Goal: Task Accomplishment & Management: Complete application form

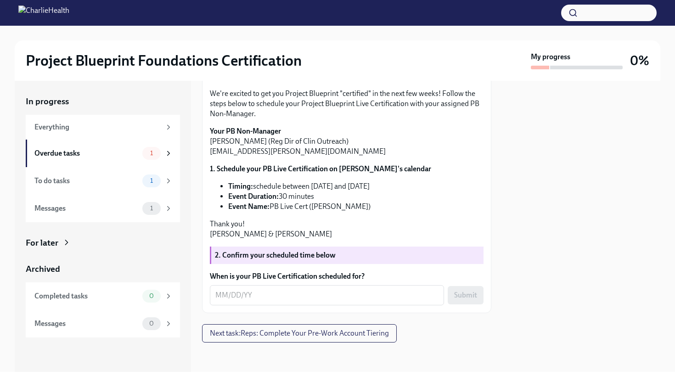
scroll to position [159, 0]
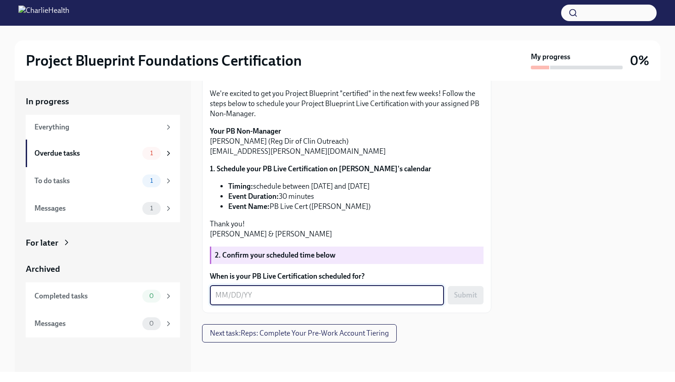
click at [254, 293] on textarea "When is your PB Live Certification scheduled for?" at bounding box center [326, 295] width 223 height 11
type textarea "[DATE]"
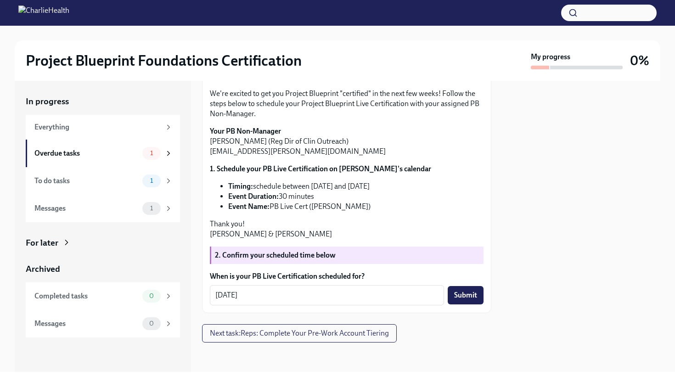
click at [498, 246] on div "In progress Everything Overdue tasks 1 To do tasks 1 Messages 1 For later Archi…" at bounding box center [338, 226] width 646 height 291
click at [468, 294] on span "Submit" at bounding box center [465, 295] width 23 height 9
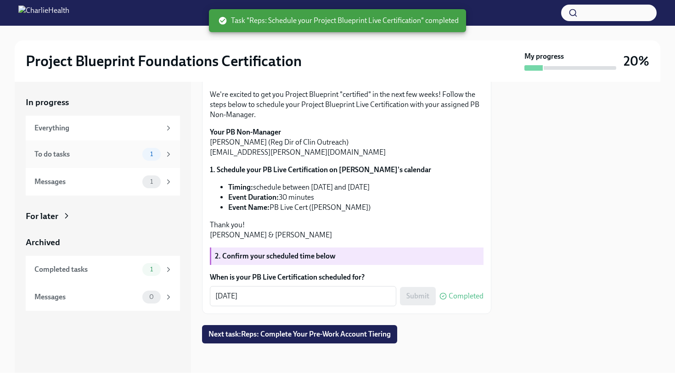
click at [141, 152] on div "To do tasks 1" at bounding box center [103, 154] width 138 height 13
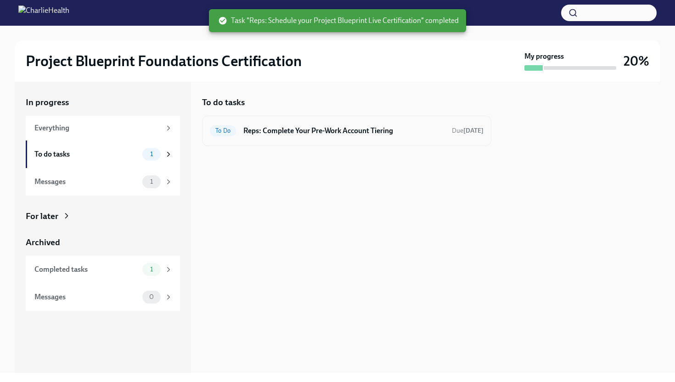
click at [346, 138] on div "To Do Reps: Complete Your Pre-Work Account Tiering Due [DATE]" at bounding box center [346, 131] width 289 height 30
click at [332, 130] on h6 "Reps: Complete Your Pre-Work Account Tiering" at bounding box center [343, 131] width 201 height 10
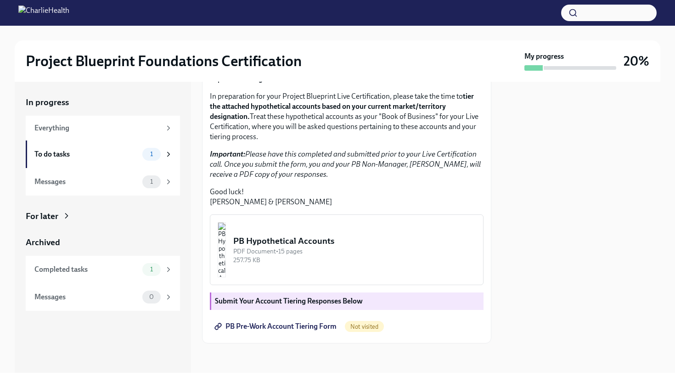
scroll to position [189, 0]
click at [300, 327] on span "PB Pre-Work Account Tiering Form" at bounding box center [276, 326] width 120 height 9
click at [121, 177] on div "Messages" at bounding box center [86, 182] width 104 height 10
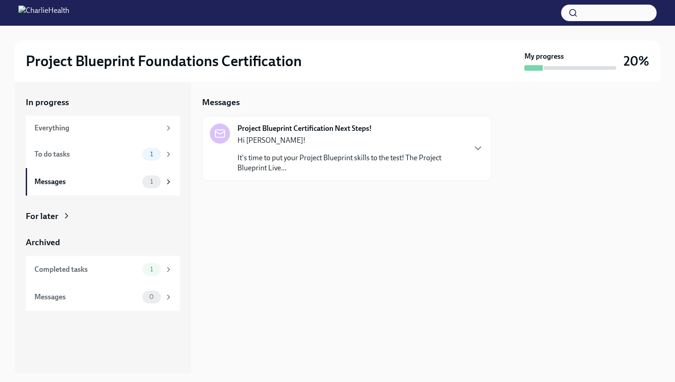
click at [308, 170] on p "It's time to put your Project Blueprint skills to the test! The Project Bluepri…" at bounding box center [351, 163] width 228 height 20
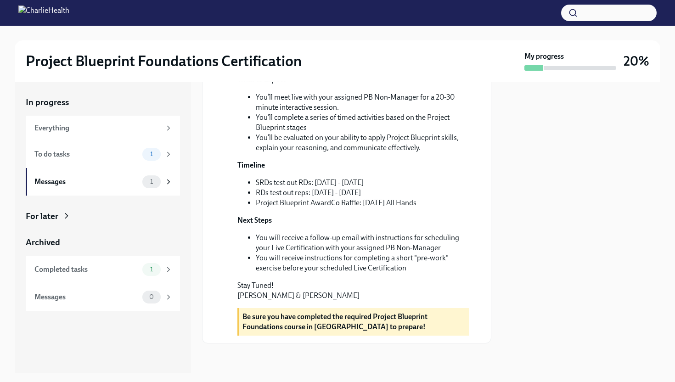
scroll to position [237, 0]
